Goal: Transaction & Acquisition: Obtain resource

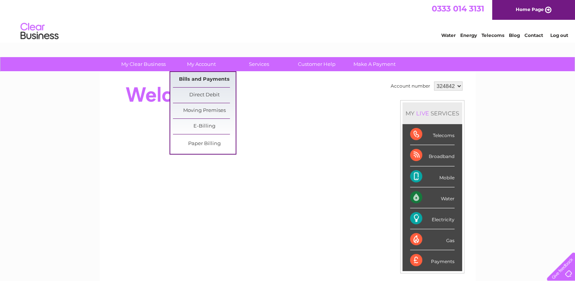
click at [199, 74] on link "Bills and Payments" at bounding box center [204, 79] width 63 height 15
click at [187, 77] on link "Bills and Payments" at bounding box center [204, 79] width 63 height 15
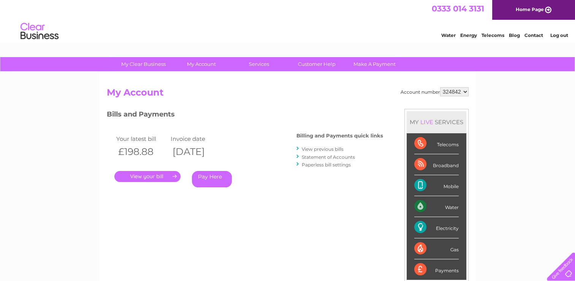
click at [319, 148] on link "View previous bills" at bounding box center [323, 149] width 42 height 6
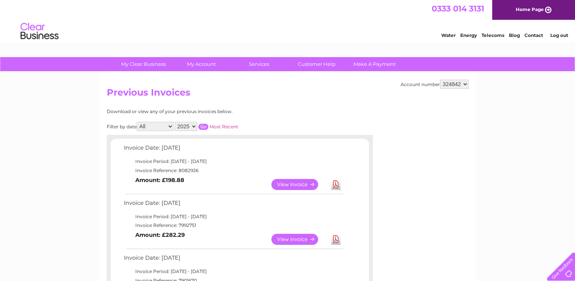
scroll to position [114, 0]
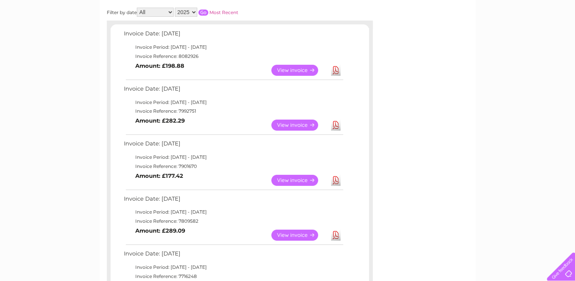
click at [289, 125] on link "View" at bounding box center [299, 124] width 56 height 11
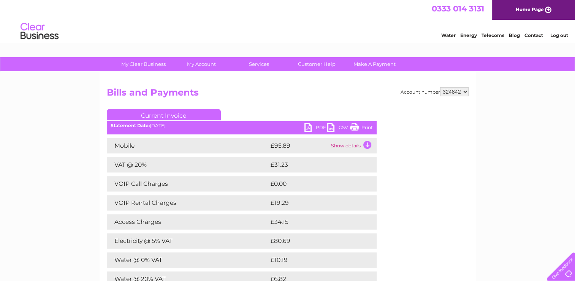
click at [313, 127] on link "PDF" at bounding box center [316, 128] width 23 height 11
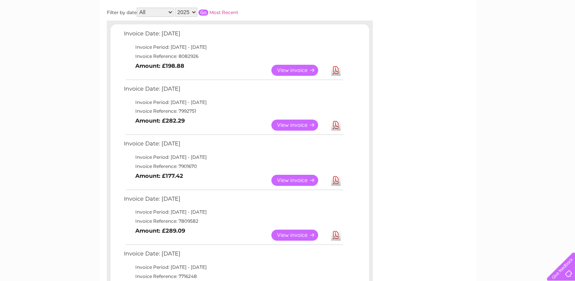
click at [290, 180] on link "View" at bounding box center [299, 180] width 56 height 11
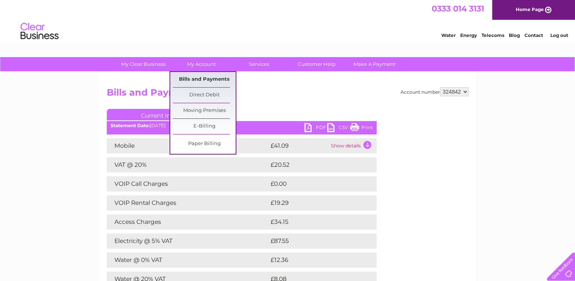
click at [200, 77] on link "Bills and Payments" at bounding box center [204, 79] width 63 height 15
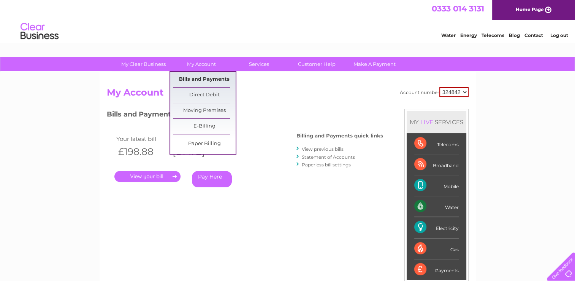
click at [205, 77] on link "Bills and Payments" at bounding box center [204, 79] width 63 height 15
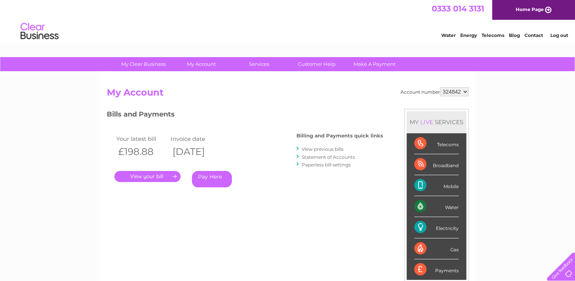
click at [330, 149] on link "View previous bills" at bounding box center [323, 149] width 42 height 6
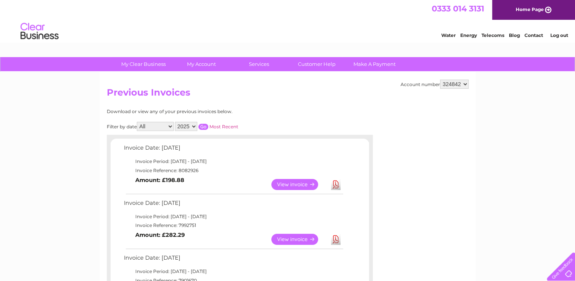
scroll to position [114, 0]
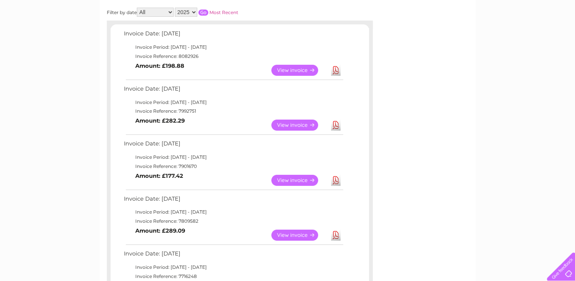
click at [300, 125] on link "View" at bounding box center [299, 124] width 56 height 11
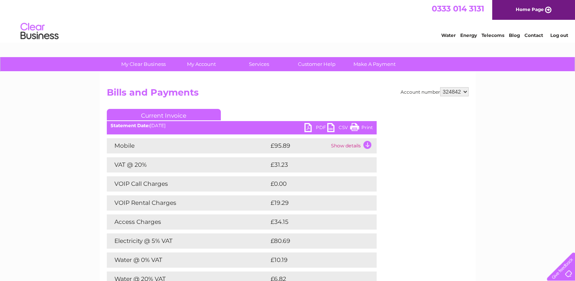
click at [313, 125] on link "PDF" at bounding box center [316, 128] width 23 height 11
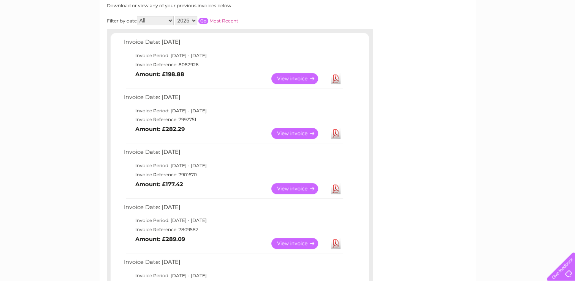
scroll to position [114, 0]
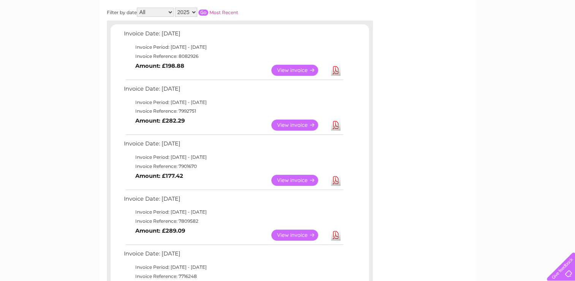
click at [290, 124] on link "View" at bounding box center [299, 124] width 56 height 11
